Goal: Task Accomplishment & Management: Use online tool/utility

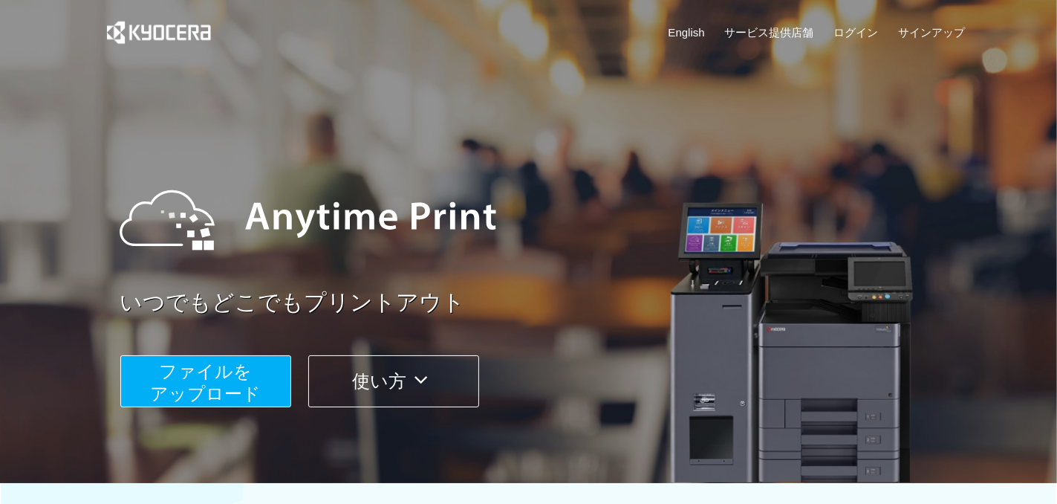
scroll to position [441, 0]
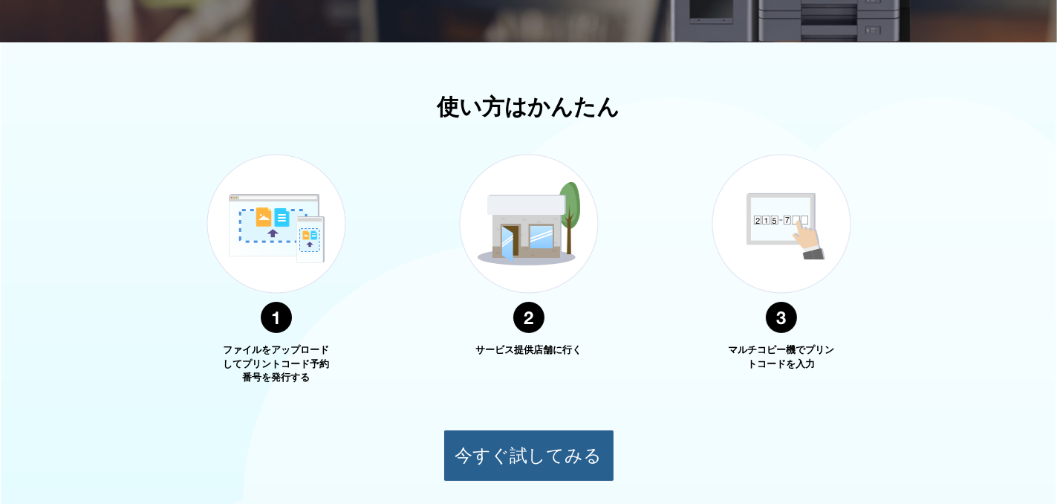
click at [583, 453] on button "今すぐ試してみる" at bounding box center [529, 456] width 171 height 52
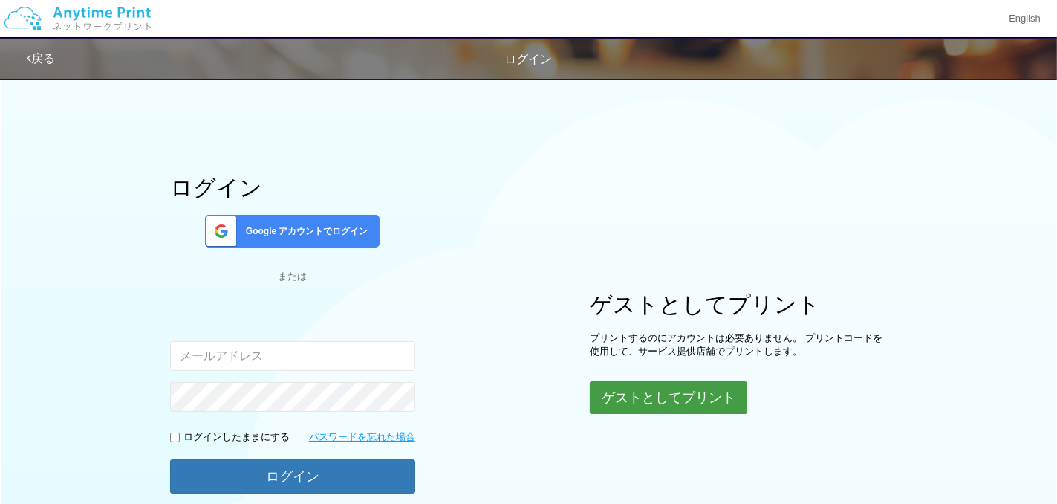
click at [632, 402] on button "ゲストとしてプリント" at bounding box center [669, 397] width 158 height 33
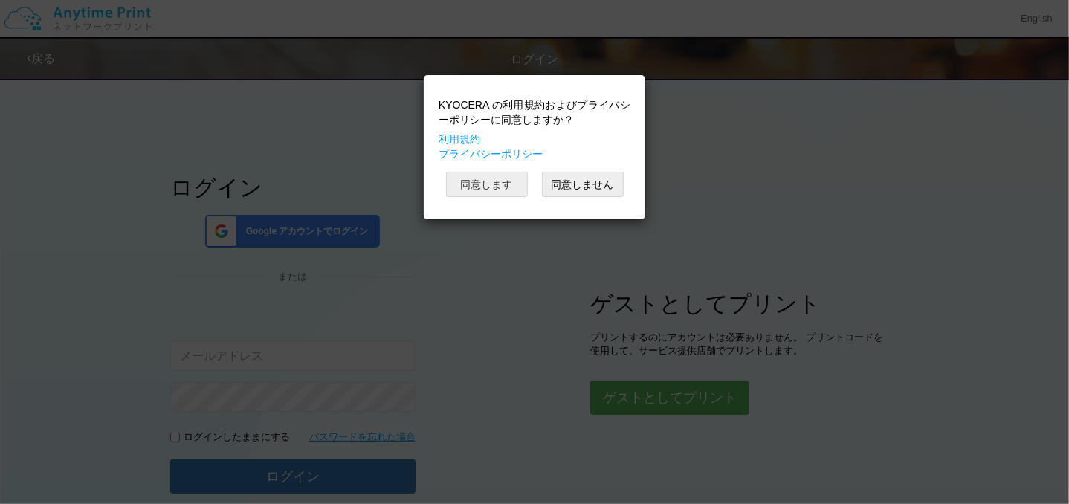
click at [510, 182] on button "同意します" at bounding box center [487, 184] width 82 height 25
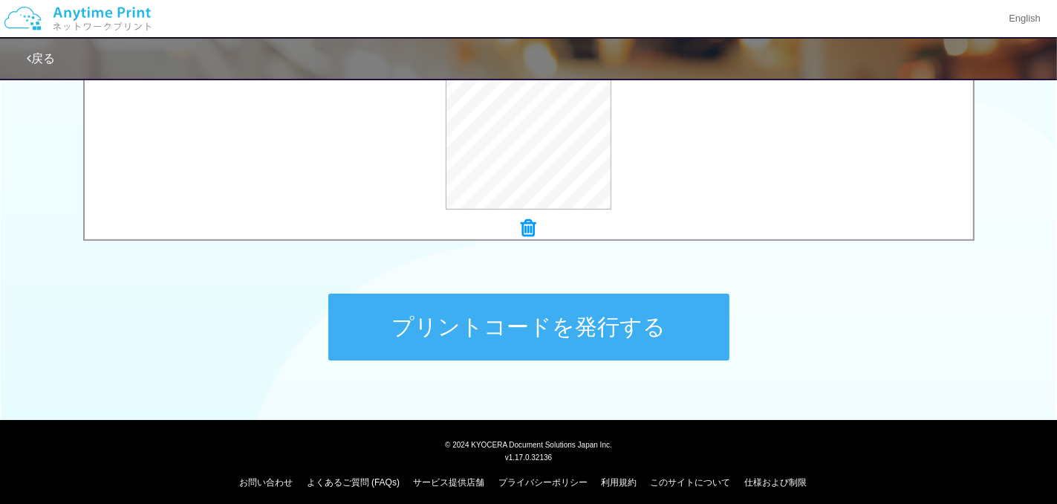
scroll to position [626, 0]
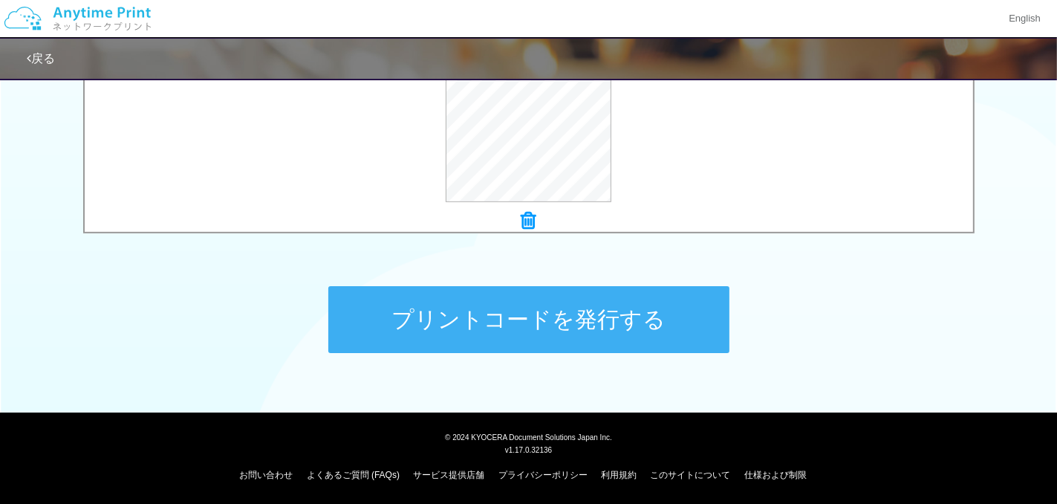
click at [648, 323] on button "プリントコードを発行する" at bounding box center [528, 319] width 401 height 67
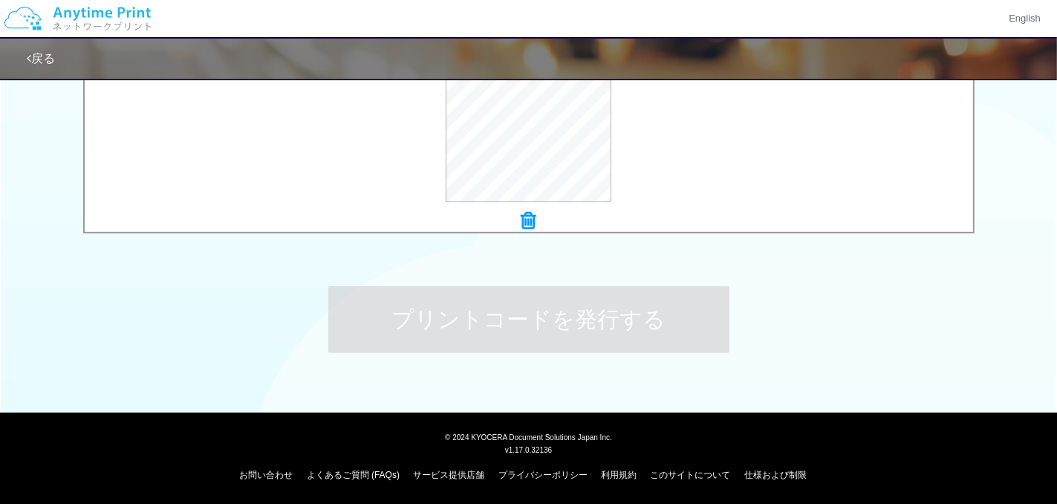
scroll to position [0, 0]
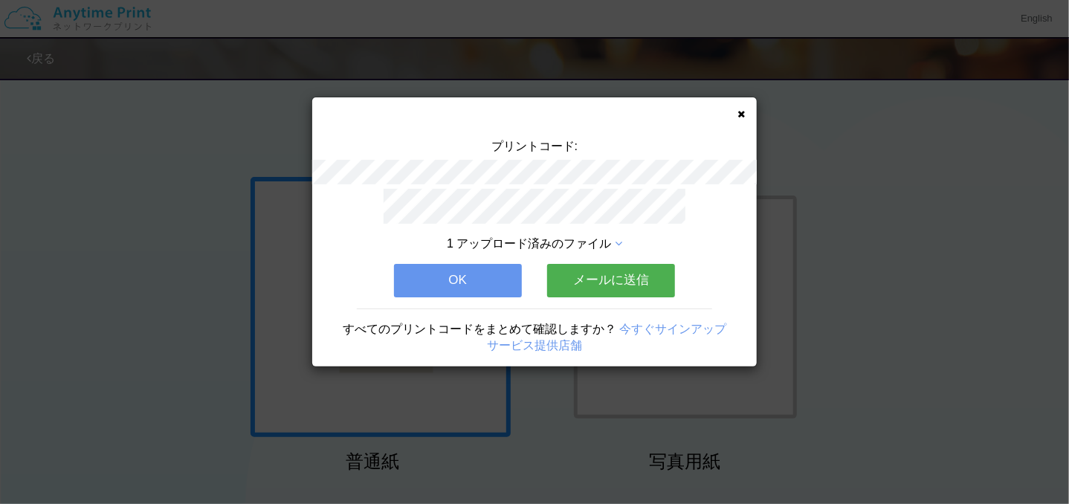
click at [597, 279] on button "メールに送信" at bounding box center [611, 280] width 128 height 33
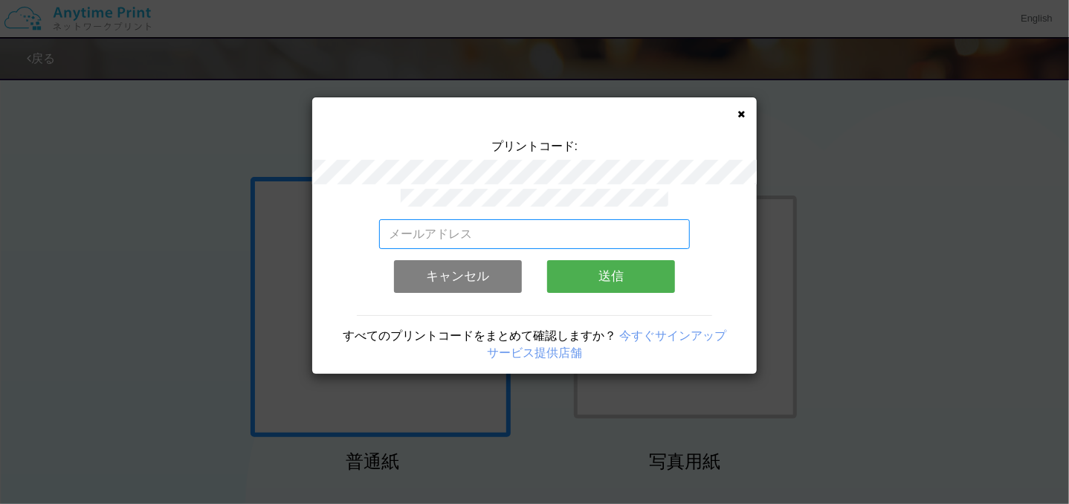
click at [544, 222] on input "email" at bounding box center [534, 234] width 311 height 30
type input "[PERSON_NAME][EMAIL_ADDRESS][DOMAIN_NAME]"
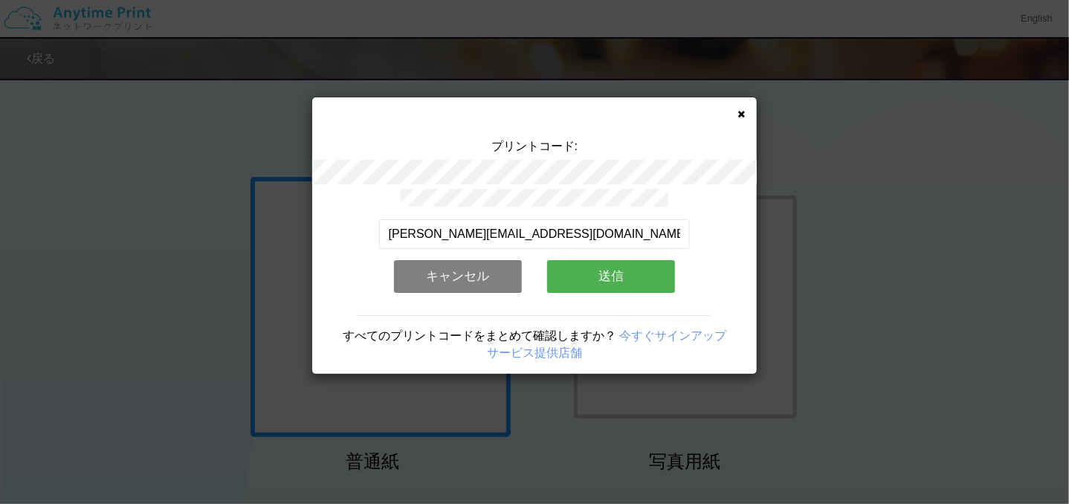
click at [606, 268] on button "送信" at bounding box center [611, 276] width 128 height 33
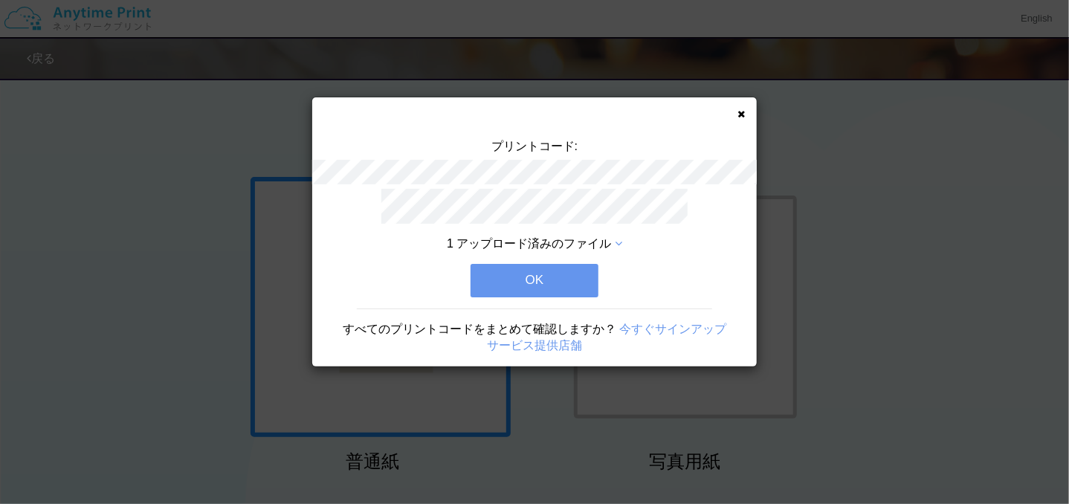
click at [525, 276] on button "OK" at bounding box center [534, 280] width 128 height 33
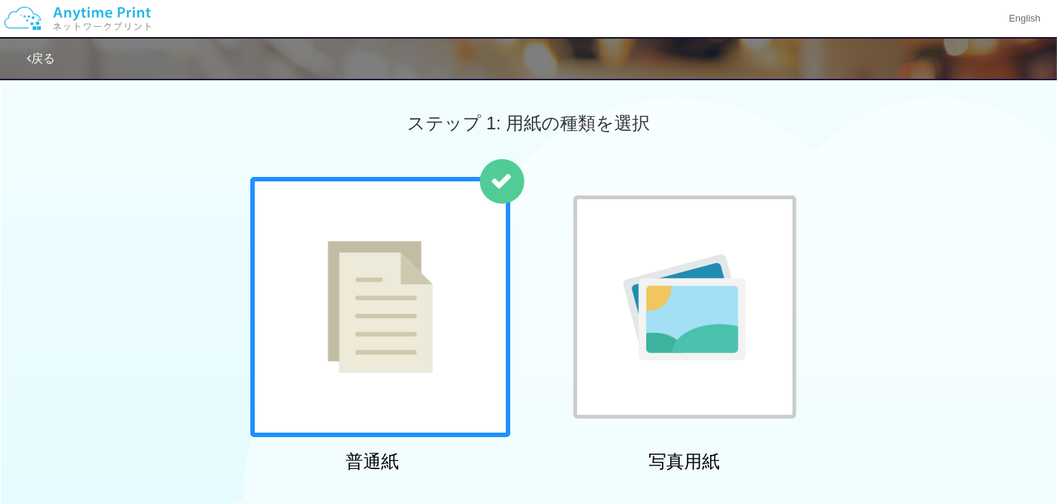
click at [45, 54] on link "戻る" at bounding box center [41, 58] width 28 height 13
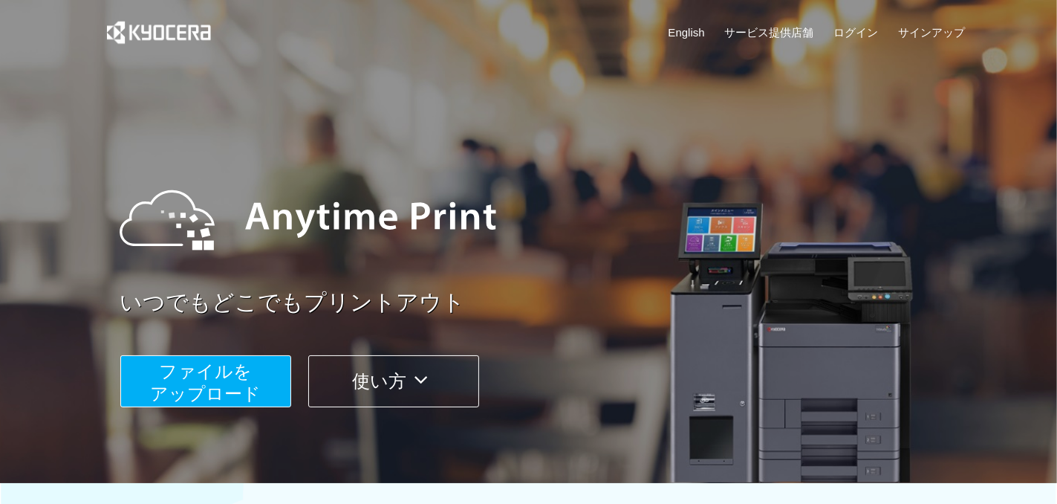
scroll to position [441, 0]
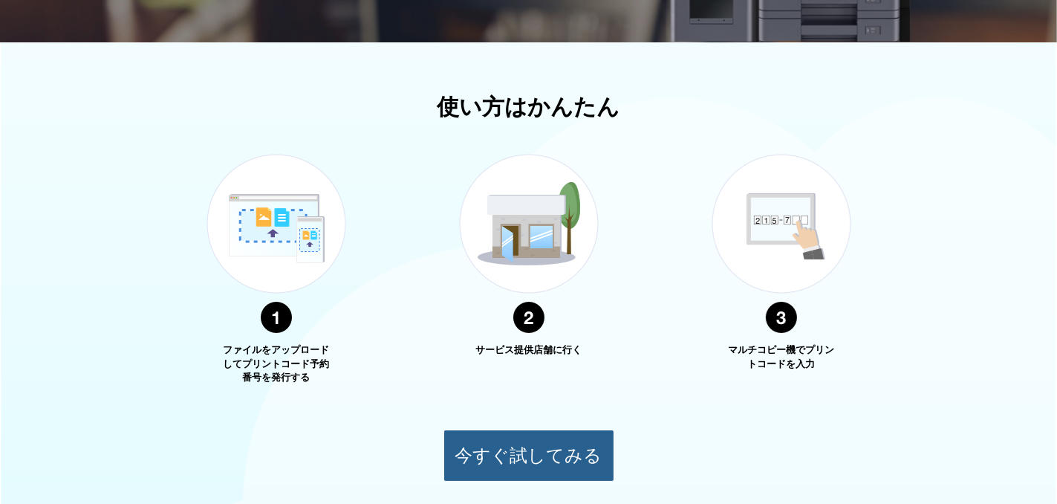
click at [542, 454] on button "今すぐ試してみる" at bounding box center [529, 456] width 171 height 52
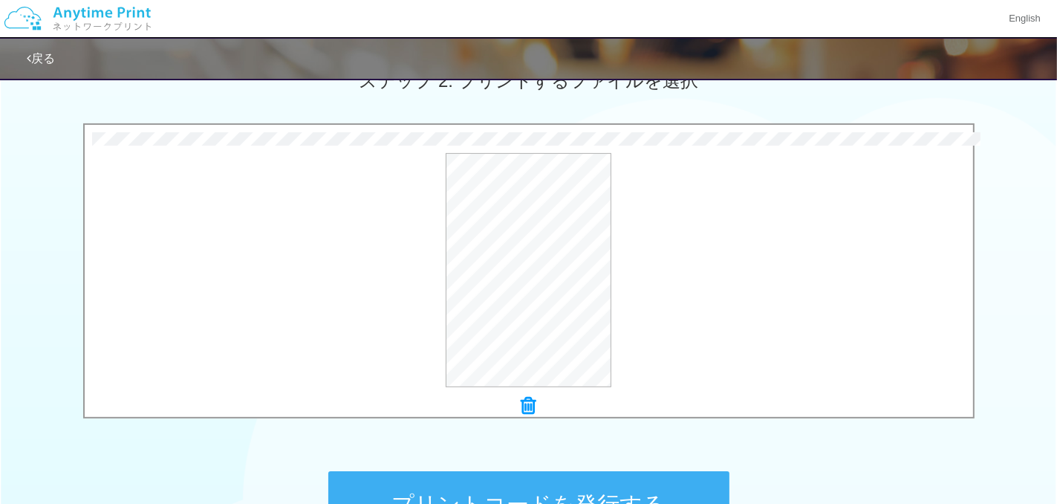
click at [658, 483] on button "プリントコードを発行する" at bounding box center [528, 504] width 401 height 67
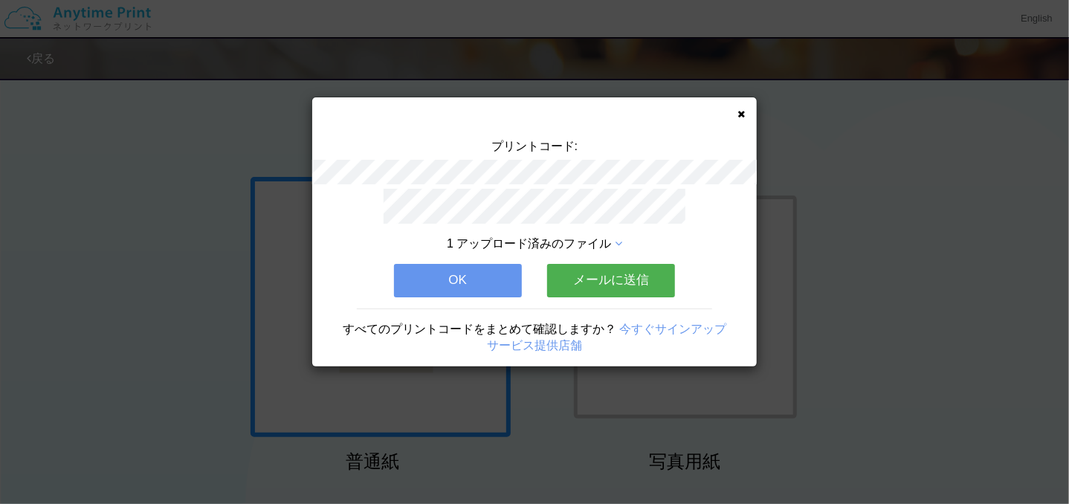
click at [636, 283] on button "メールに送信" at bounding box center [611, 280] width 128 height 33
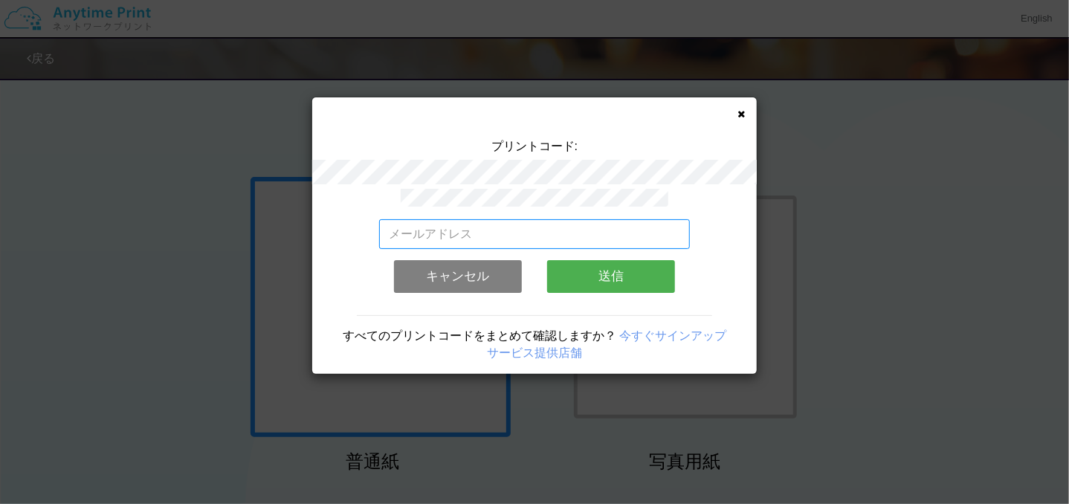
click at [555, 225] on input "email" at bounding box center [534, 234] width 311 height 30
type input "[PERSON_NAME][EMAIL_ADDRESS][DOMAIN_NAME]"
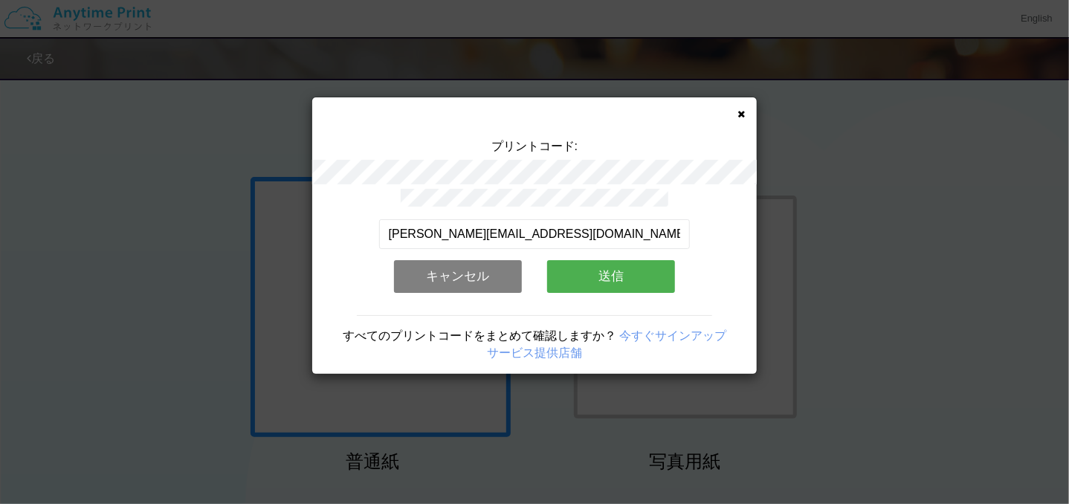
click at [602, 268] on button "送信" at bounding box center [611, 276] width 128 height 33
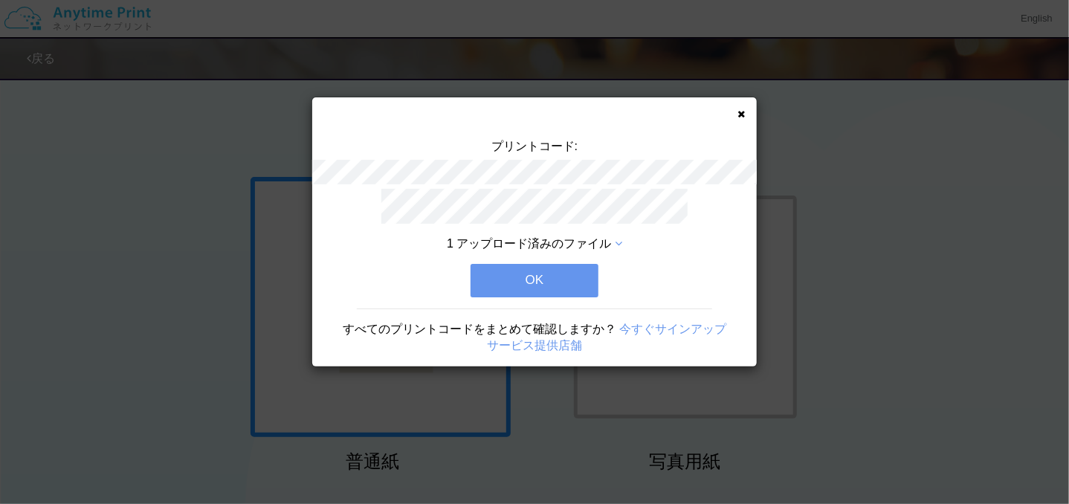
click at [549, 270] on button "OK" at bounding box center [534, 280] width 128 height 33
